Goal: Task Accomplishment & Management: Manage account settings

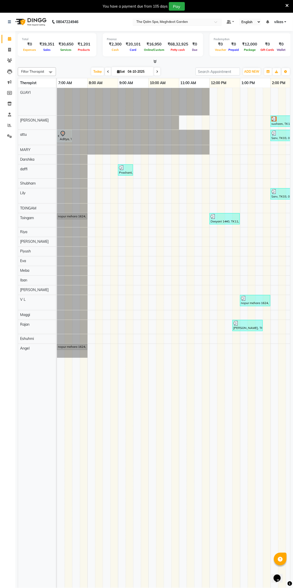
click at [134, 22] on div at bounding box center [177, 22] width 89 height 5
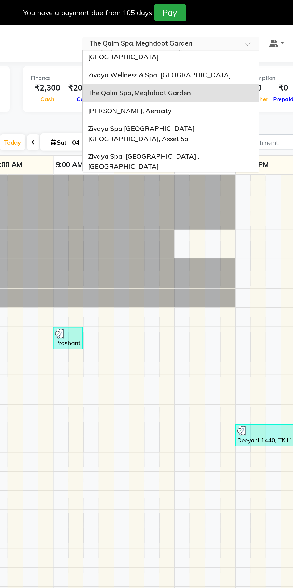
scroll to position [24, 0]
click at [142, 62] on div "Zivaya Spa [GEOGRAPHIC_DATA] [GEOGRAPHIC_DATA], Asset 5a" at bounding box center [177, 67] width 89 height 14
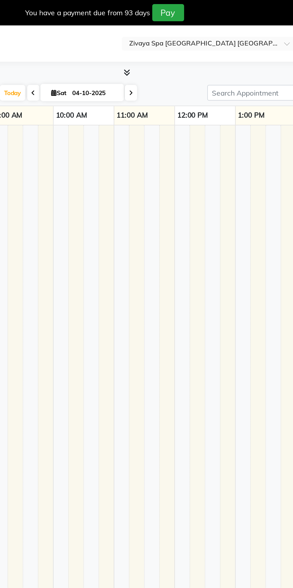
select select "en"
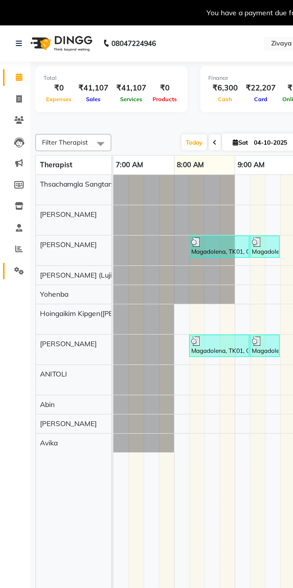
click at [5, 136] on span at bounding box center [9, 137] width 9 height 6
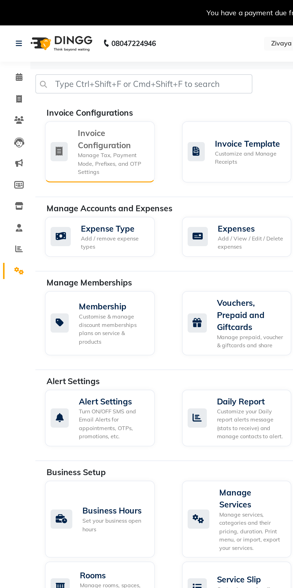
click at [41, 77] on div "Manage Tax, Payment Mode, Prefixes, and OTP Settings" at bounding box center [56, 82] width 35 height 13
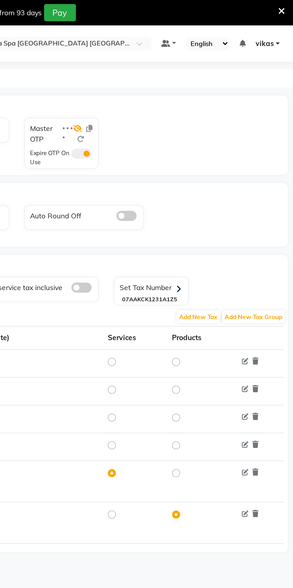
click at [187, 65] on icon at bounding box center [184, 65] width 5 height 4
click at [188, 78] on span at bounding box center [187, 77] width 10 height 5
click at [182, 78] on input "checkbox" at bounding box center [182, 78] width 0 height 0
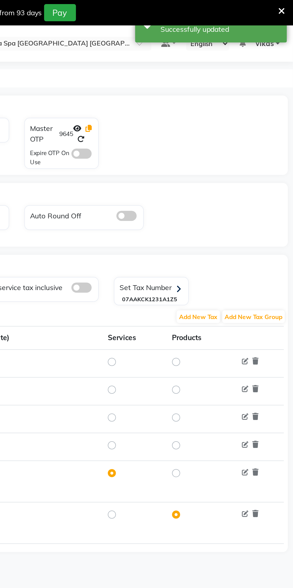
click at [190, 64] on icon at bounding box center [190, 65] width 3 height 4
